Goal: Navigation & Orientation: Find specific page/section

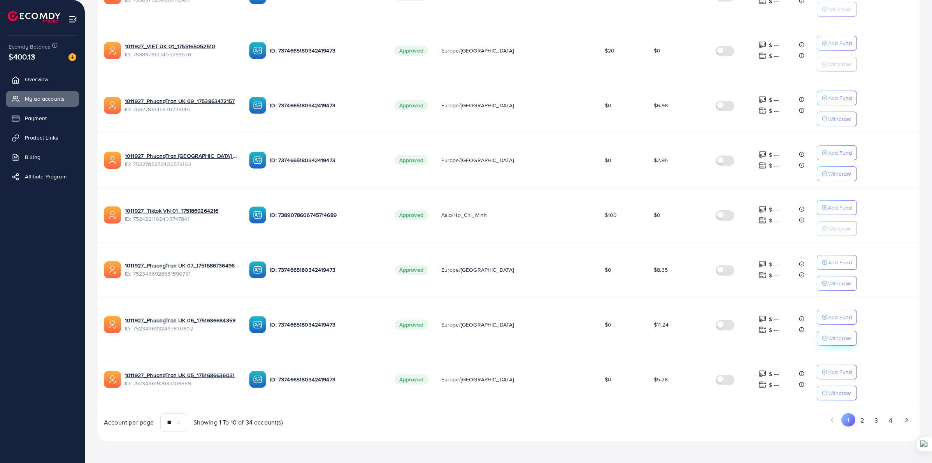
scroll to position [334, 0]
click at [864, 425] on button "2" at bounding box center [862, 421] width 14 height 14
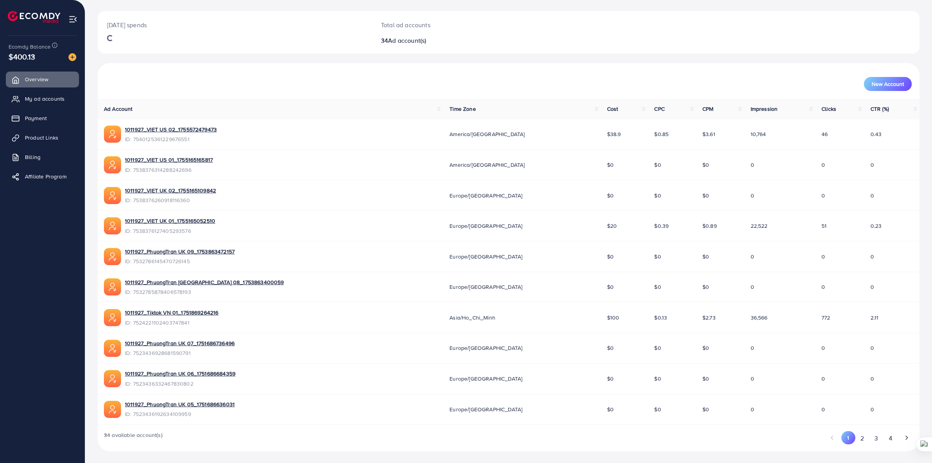
scroll to position [39, 0]
click at [858, 443] on button "2" at bounding box center [862, 438] width 14 height 14
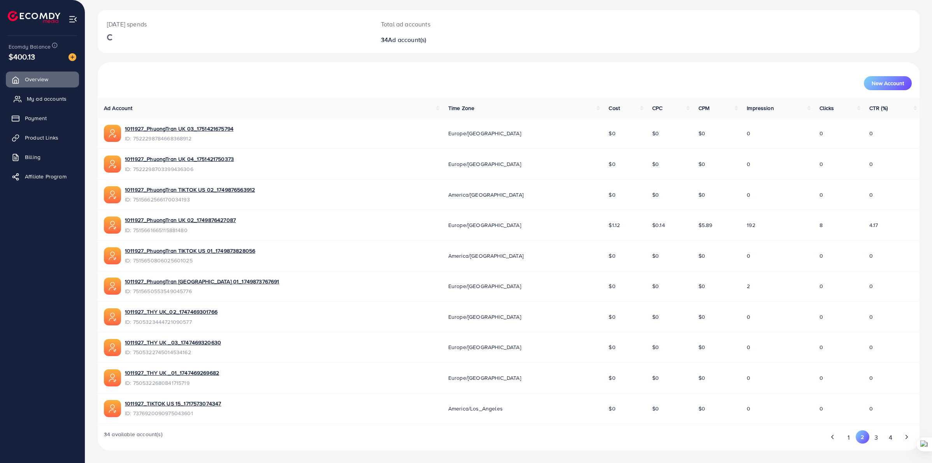
click at [39, 103] on link "My ad accounts" at bounding box center [42, 99] width 73 height 16
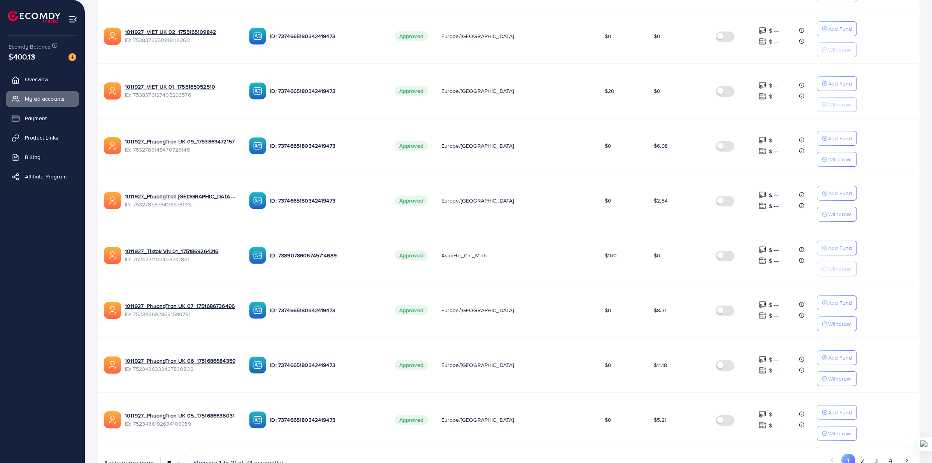
scroll to position [334, 0]
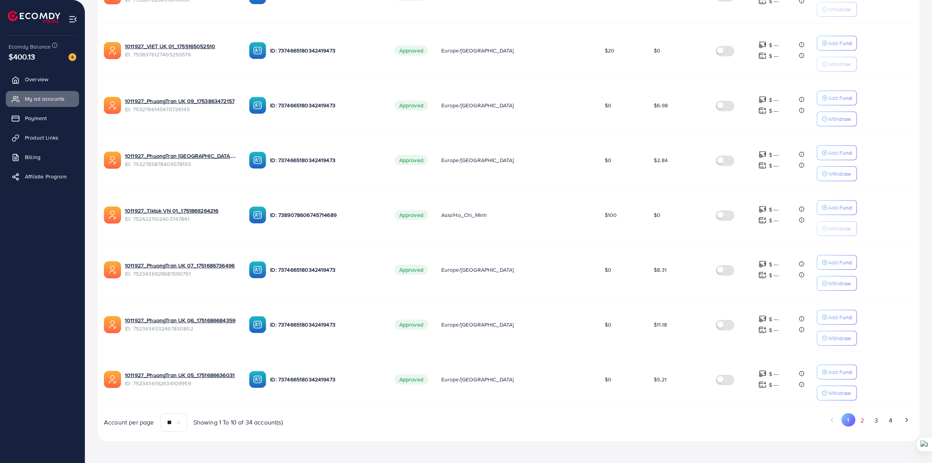
click at [860, 419] on button "2" at bounding box center [862, 421] width 14 height 14
click at [874, 421] on button "3" at bounding box center [876, 421] width 14 height 14
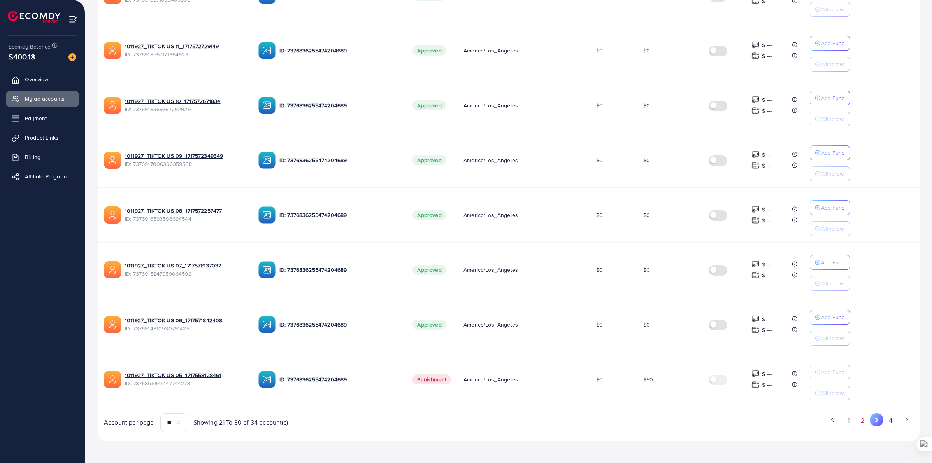
click at [865, 425] on button "2" at bounding box center [863, 421] width 14 height 14
